Goal: Task Accomplishment & Management: Complete application form

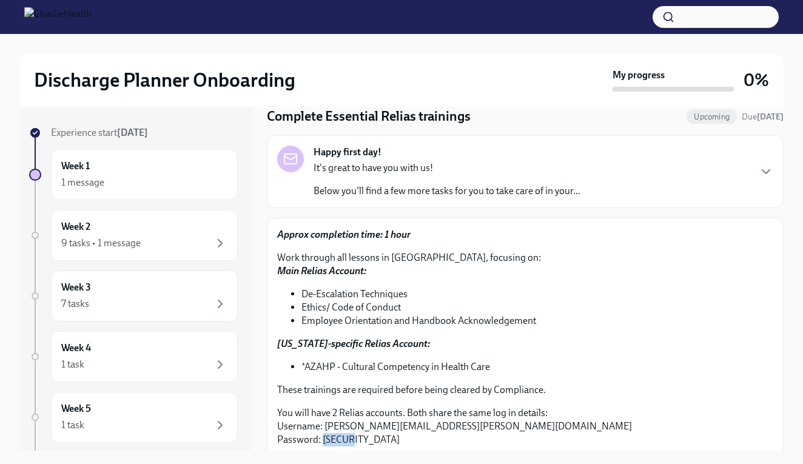
scroll to position [36, 0]
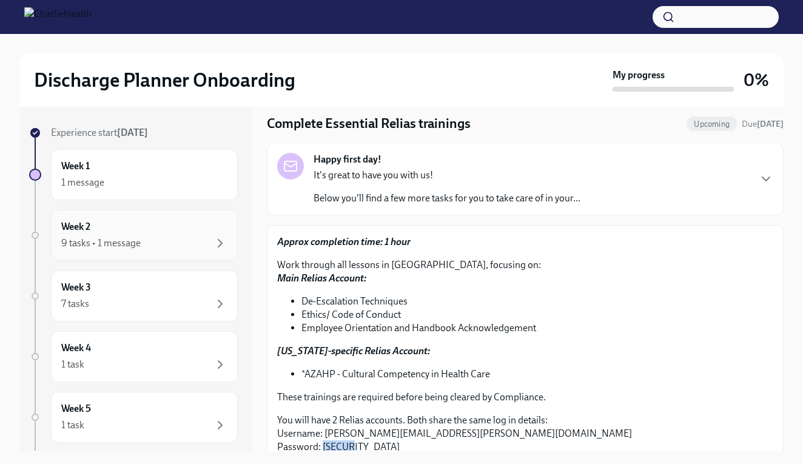
click at [133, 233] on div "Week 2 9 tasks • 1 message" at bounding box center [144, 235] width 166 height 30
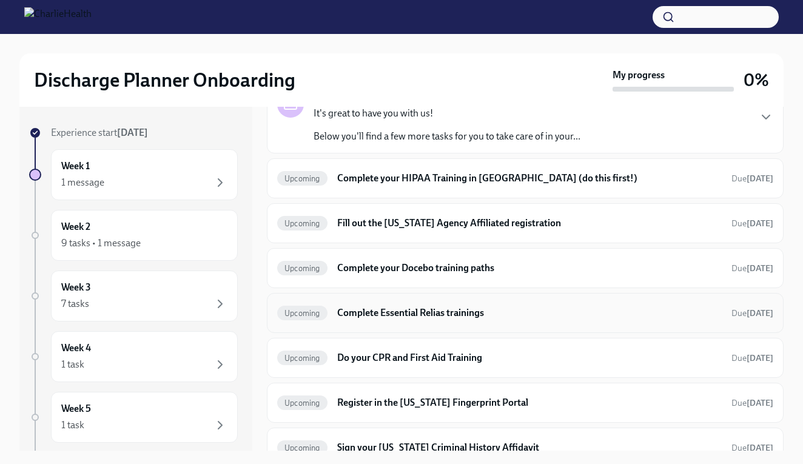
scroll to position [86, 0]
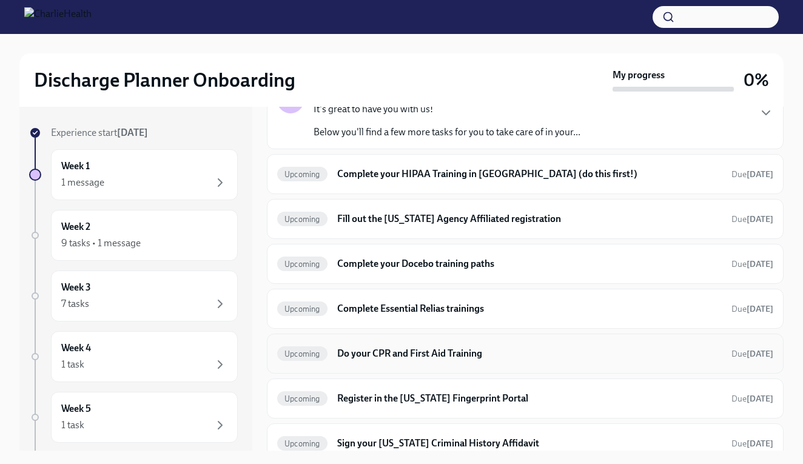
click at [357, 354] on h6 "Do your CPR and First Aid Training" at bounding box center [529, 353] width 384 height 13
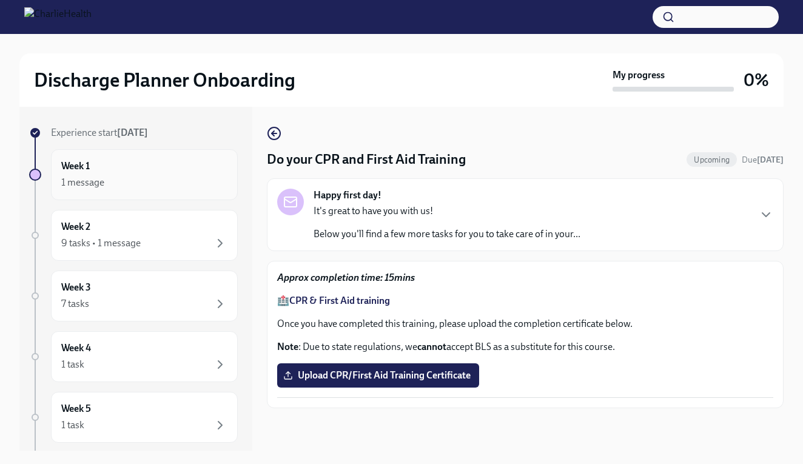
click at [121, 174] on div "Week 1 1 message" at bounding box center [144, 174] width 166 height 30
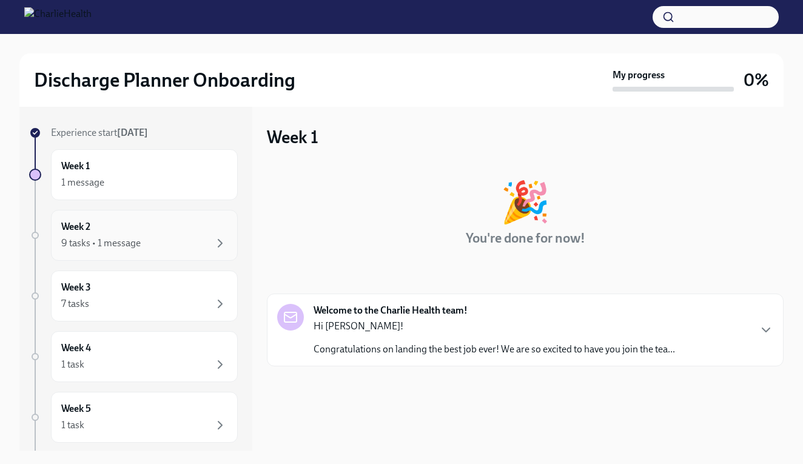
click at [152, 239] on div "9 tasks • 1 message" at bounding box center [144, 243] width 166 height 15
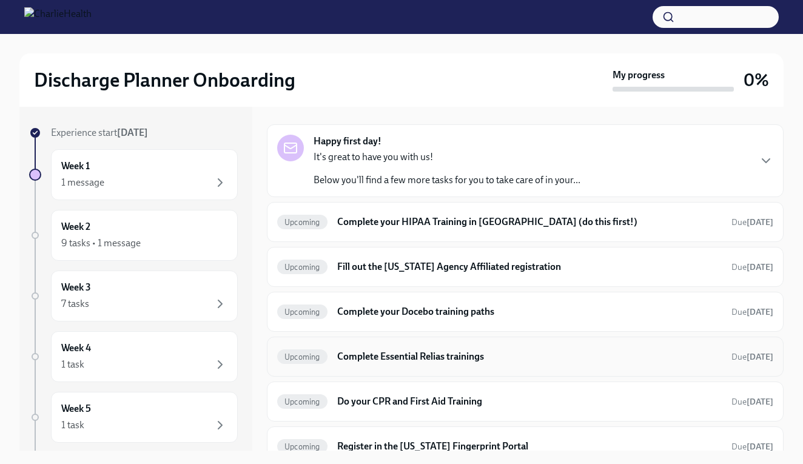
scroll to position [40, 0]
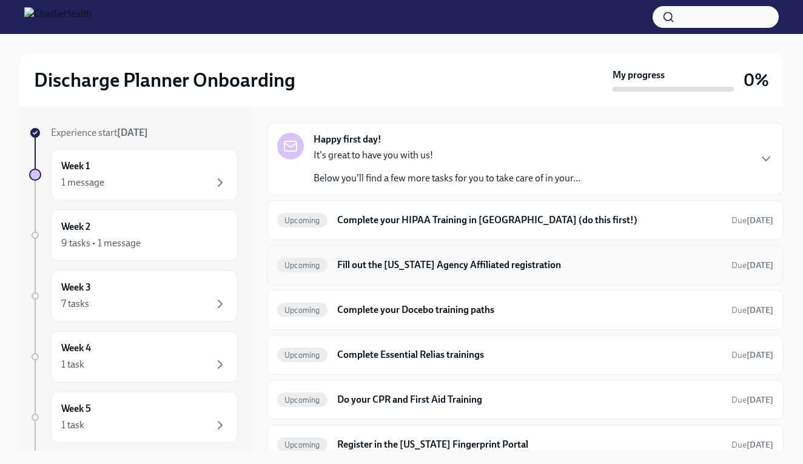
click at [498, 275] on div "Upcoming Fill out the [US_STATE] Agency Affiliated registration Due [DATE]" at bounding box center [525, 265] width 517 height 40
click at [477, 261] on h6 "Fill out the [US_STATE] Agency Affiliated registration" at bounding box center [529, 264] width 384 height 13
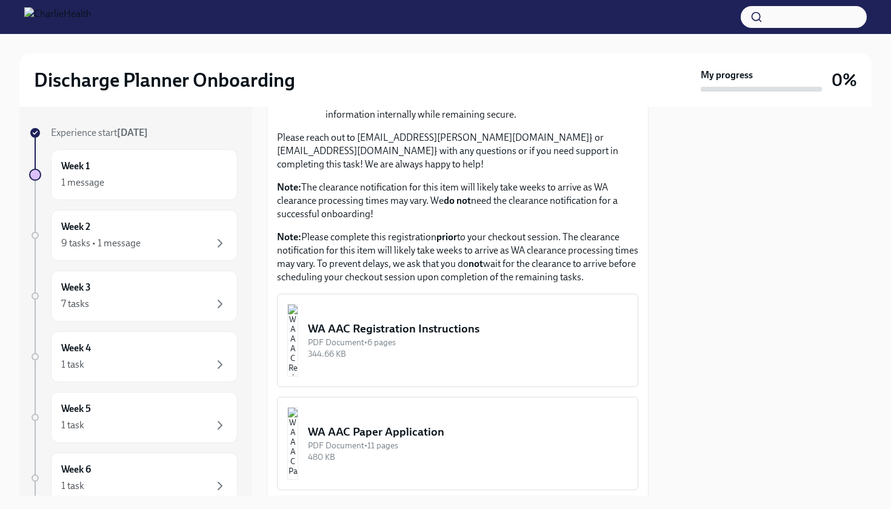
scroll to position [623, 0]
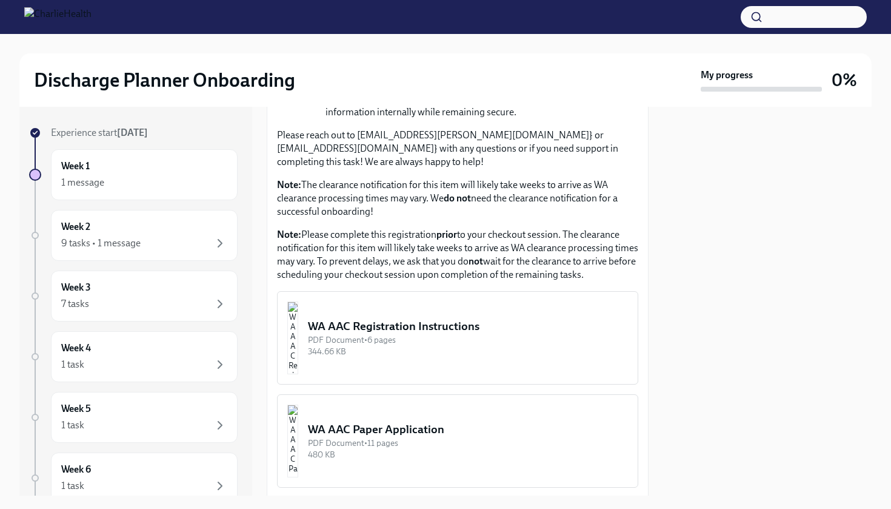
click at [298, 320] on img "button" at bounding box center [292, 337] width 11 height 73
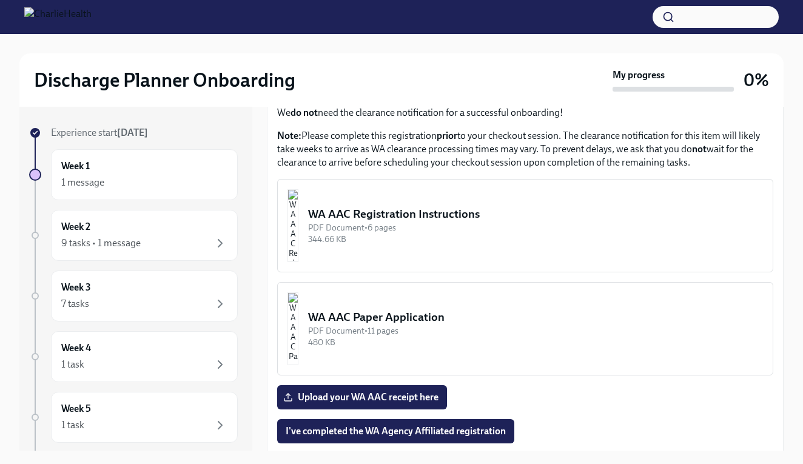
scroll to position [2, 0]
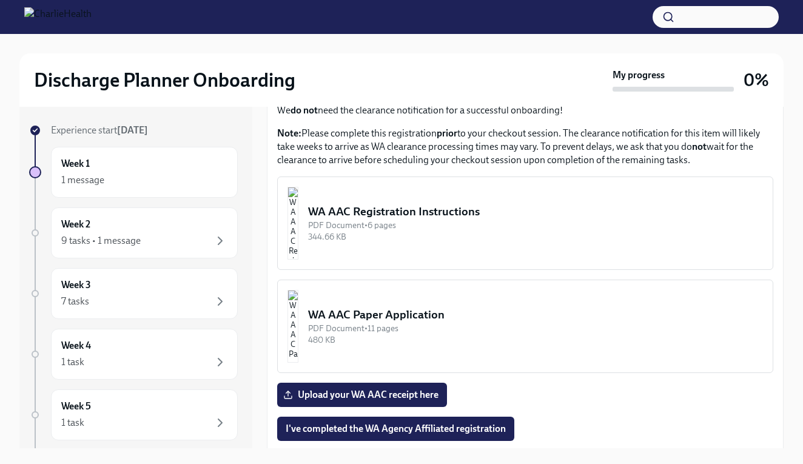
click at [298, 194] on img "button" at bounding box center [292, 223] width 11 height 73
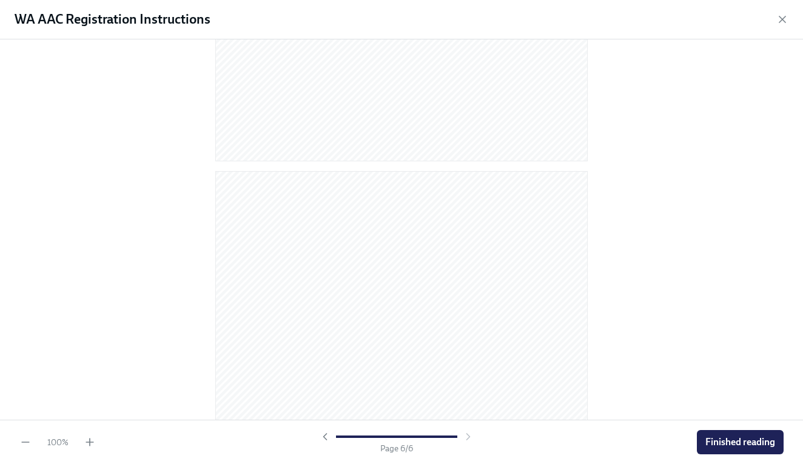
scroll to position [2343, 0]
click at [774, 431] on button "Finished reading" at bounding box center [740, 442] width 87 height 24
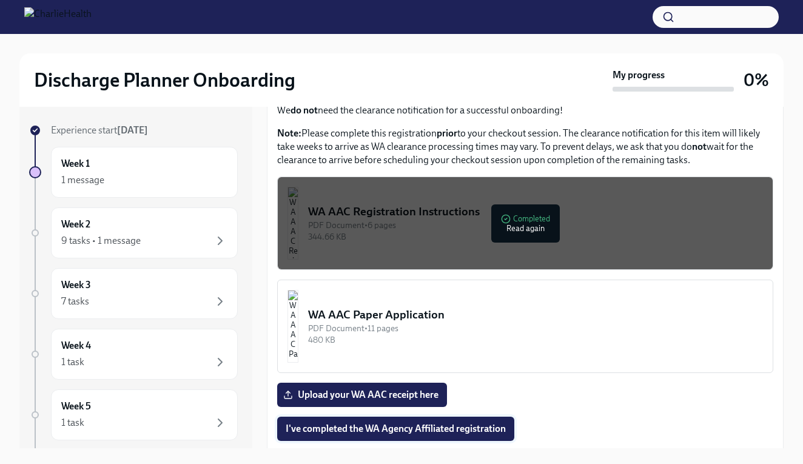
click at [441, 423] on span "I've completed the WA Agency Affiliated registration" at bounding box center [396, 429] width 220 height 12
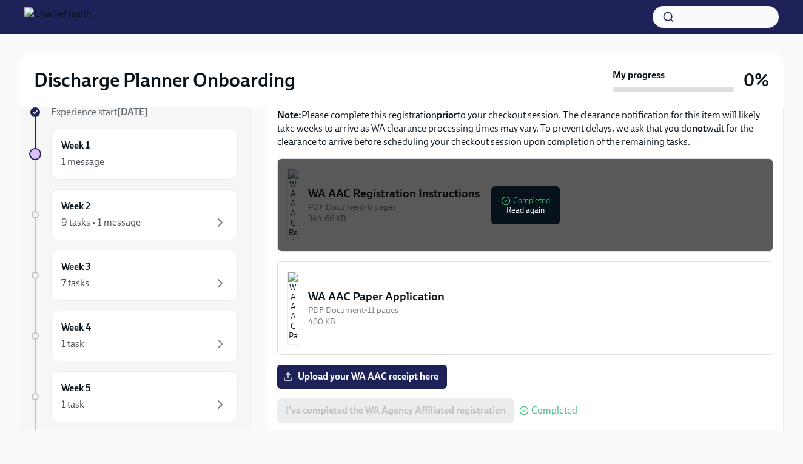
scroll to position [21, 0]
click at [298, 272] on img "button" at bounding box center [292, 308] width 11 height 73
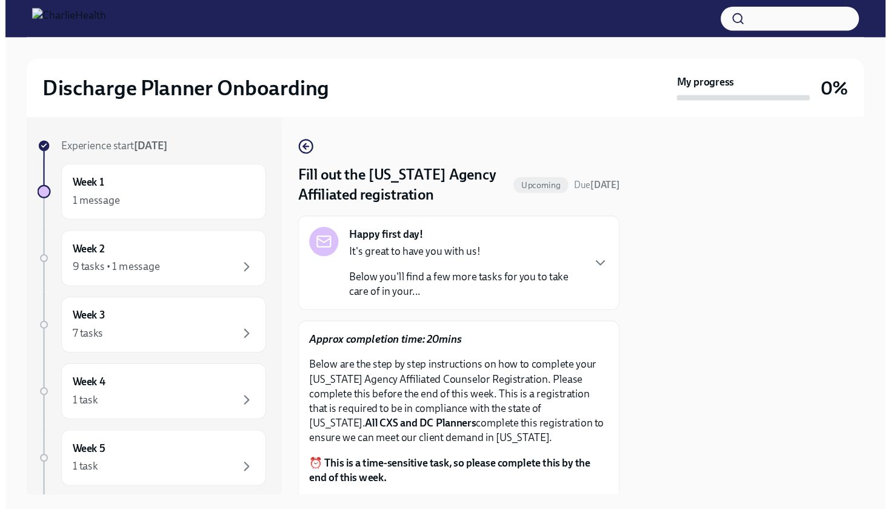
scroll to position [0, 0]
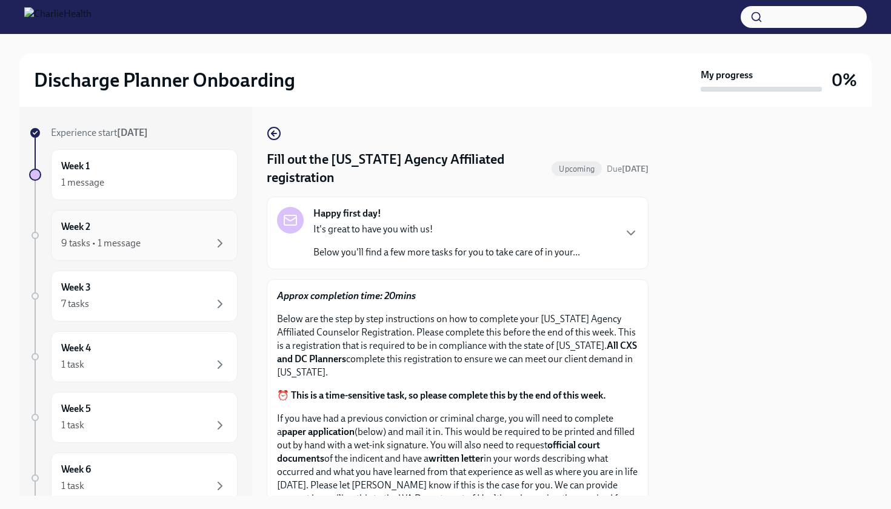
click at [168, 233] on div "Week 2 9 tasks • 1 message" at bounding box center [144, 235] width 166 height 30
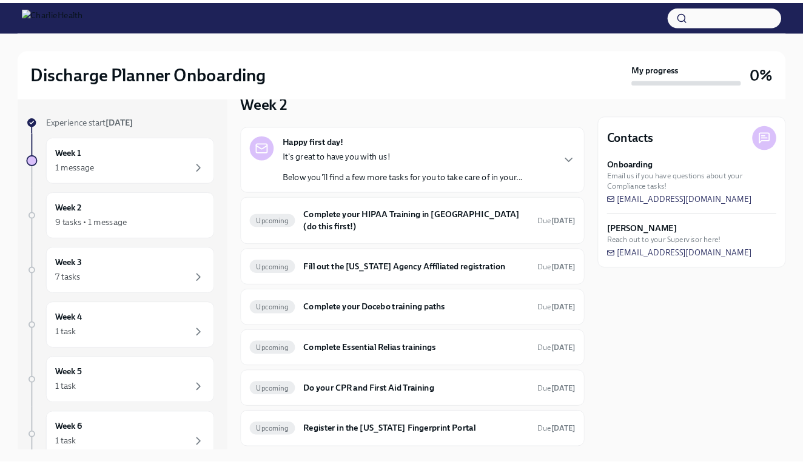
scroll to position [32, 0]
